Goal: Obtain resource: Obtain resource

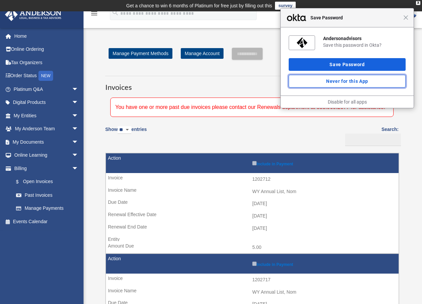
click at [344, 77] on button "Never for this App" at bounding box center [347, 81] width 117 height 13
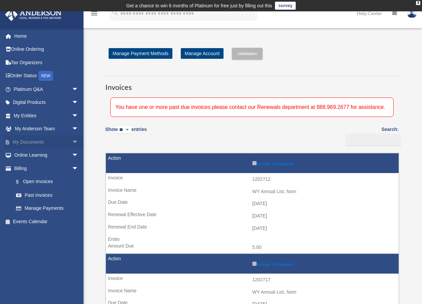
click at [25, 145] on link "My Documents arrow_drop_down" at bounding box center [47, 141] width 84 height 13
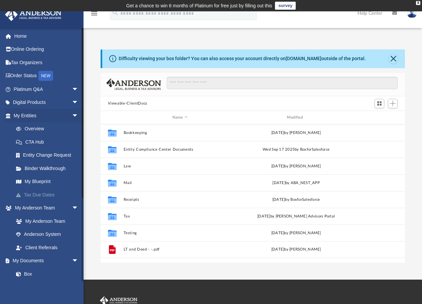
scroll to position [147, 299]
click at [72, 206] on span "arrow_drop_down" at bounding box center [78, 208] width 13 height 14
click at [38, 245] on link "Meeting Minutes" at bounding box center [48, 247] width 79 height 13
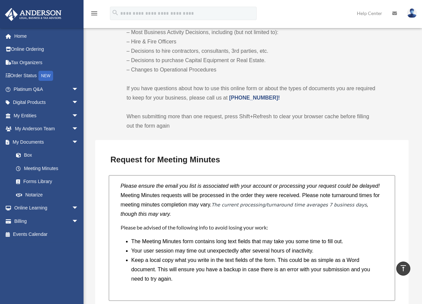
scroll to position [534, 0]
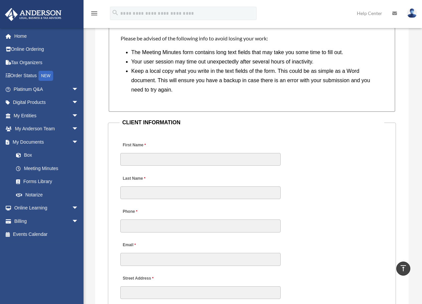
scroll to position [568, 0]
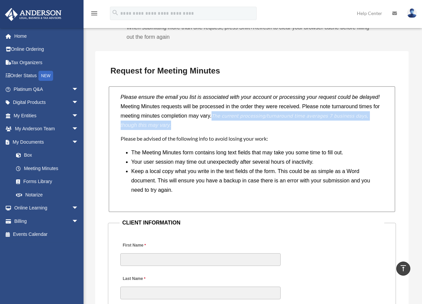
drag, startPoint x: 244, startPoint y: 115, endPoint x: 244, endPoint y: 123, distance: 7.7
click at [244, 123] on p "Meeting Minutes requests will be processed in the order they were received. Ple…" at bounding box center [252, 116] width 263 height 28
copy p "The current processing/turnaround time averages 7 business days , though this m…"
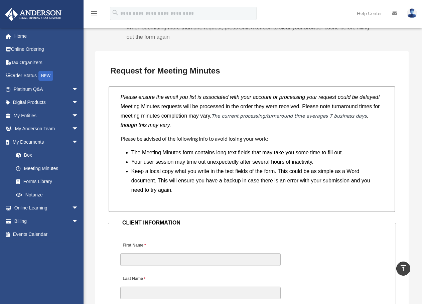
click at [196, 121] on p "Meeting Minutes requests will be processed in the order they were received. Ple…" at bounding box center [252, 116] width 263 height 28
